Goal: Register for event/course

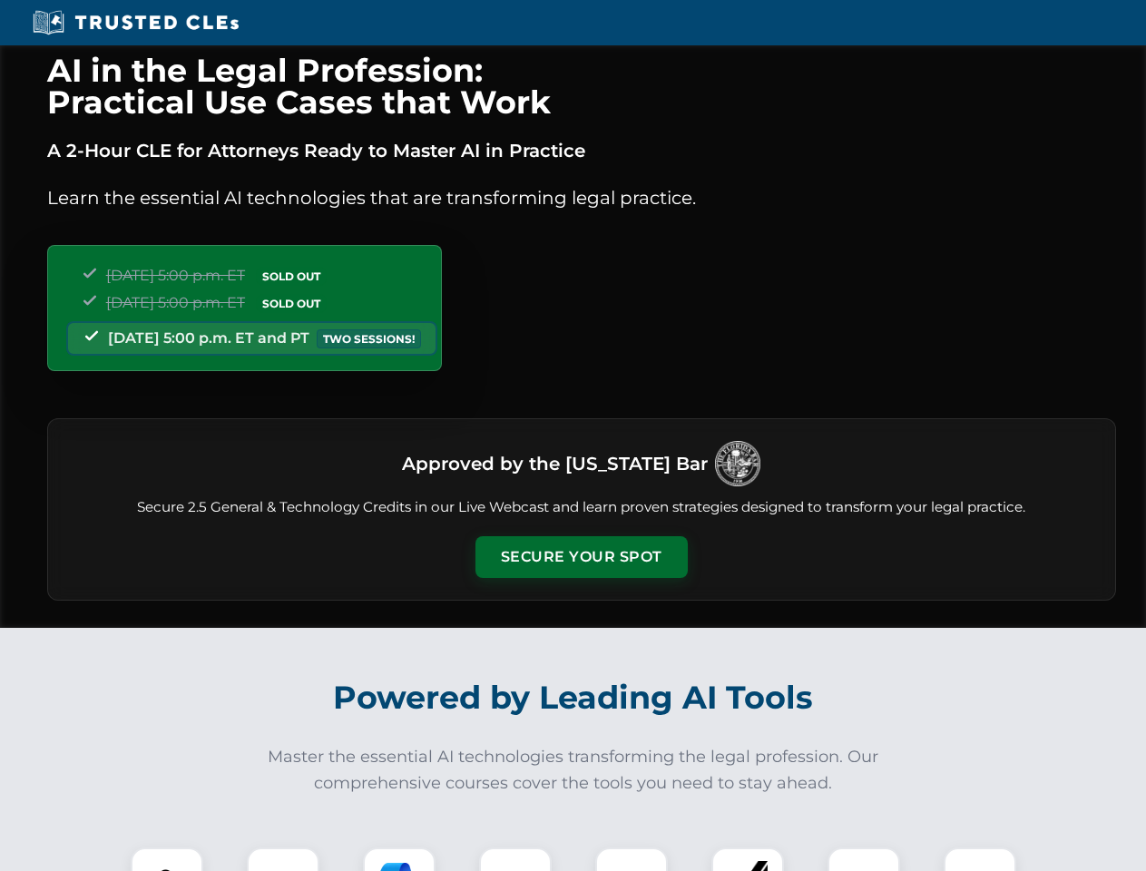
click at [581, 557] on button "Secure Your Spot" at bounding box center [581, 557] width 212 height 42
click at [167, 859] on img at bounding box center [167, 883] width 53 height 53
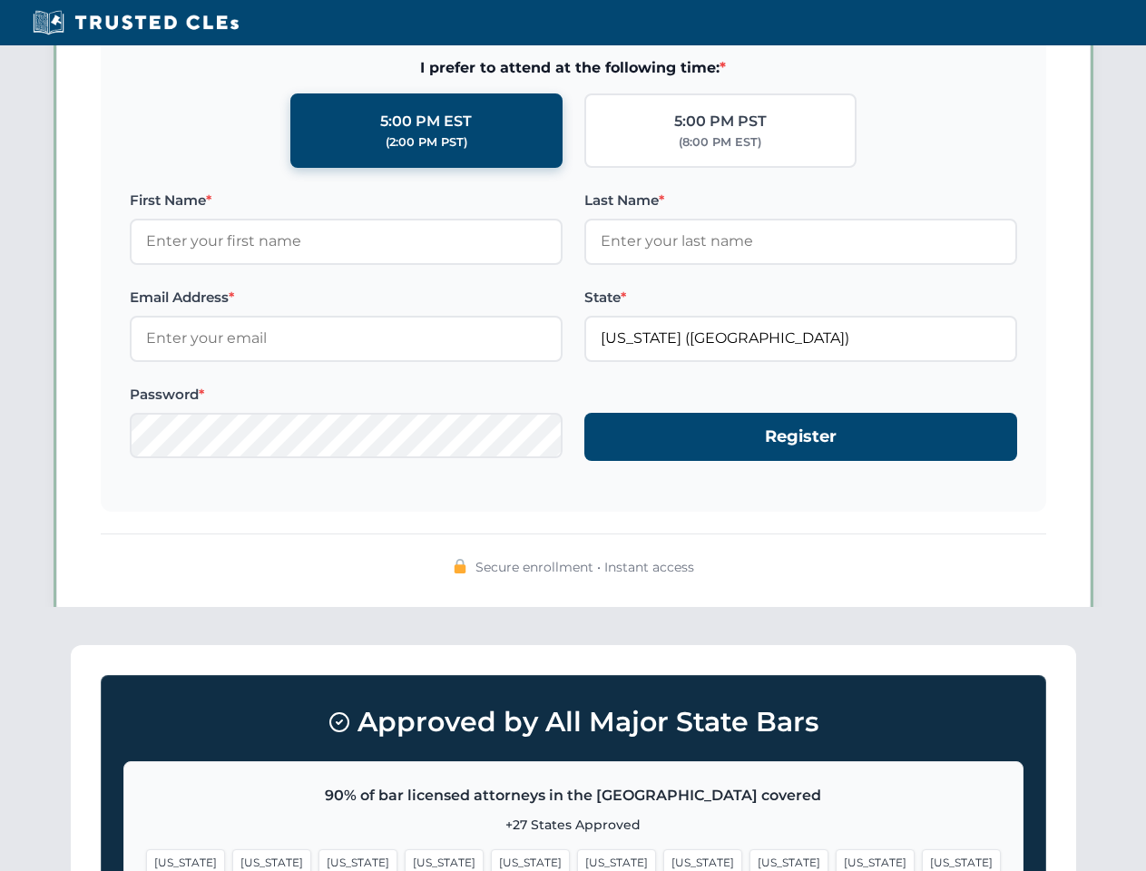
click at [663, 859] on span "[US_STATE]" at bounding box center [702, 862] width 79 height 26
click at [836, 859] on span "[US_STATE]" at bounding box center [875, 862] width 79 height 26
